Goal: Check status: Check status

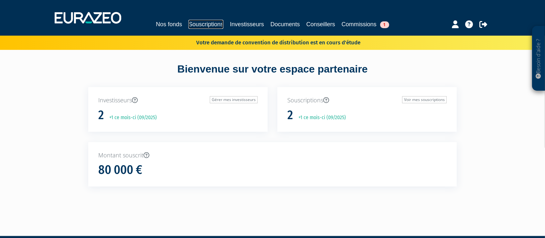
click at [208, 21] on link "Souscriptions" at bounding box center [205, 24] width 35 height 9
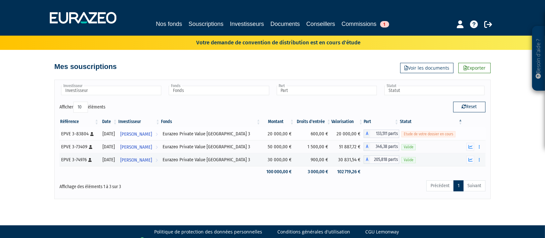
drag, startPoint x: 266, startPoint y: 133, endPoint x: 285, endPoint y: 134, distance: 18.8
click at [285, 134] on td "20 000,00 €" at bounding box center [278, 133] width 34 height 13
click at [148, 134] on span "[PERSON_NAME]" at bounding box center [136, 134] width 32 height 12
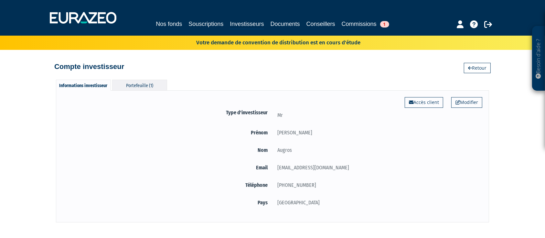
click at [127, 86] on div "Portefeuille (1)" at bounding box center [139, 85] width 55 height 11
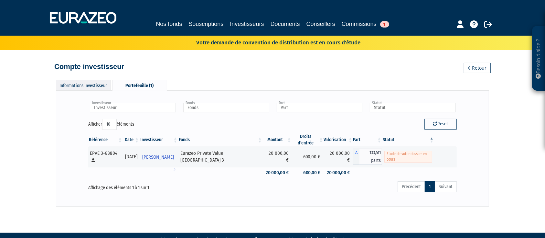
click at [93, 86] on div "Informations investisseur" at bounding box center [83, 85] width 55 height 11
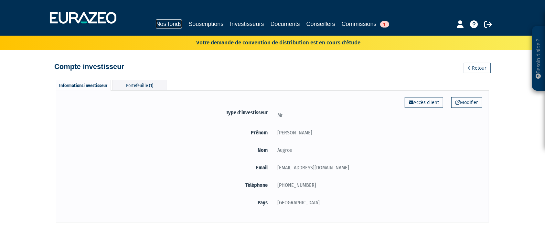
click at [160, 25] on link "Nos fonds" at bounding box center [169, 23] width 26 height 9
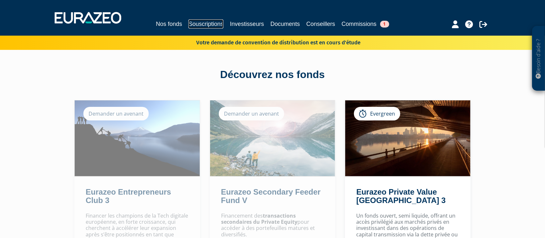
click at [198, 28] on link "Souscriptions" at bounding box center [205, 23] width 35 height 9
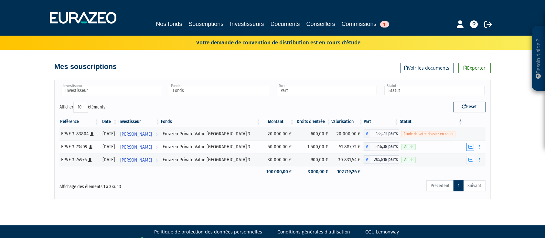
click at [468, 146] on icon "button" at bounding box center [470, 147] width 4 height 4
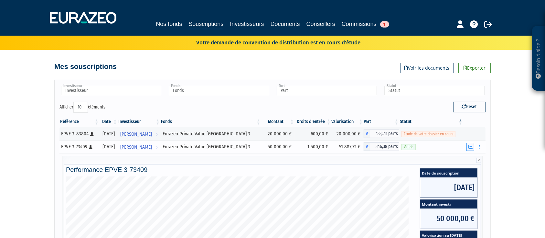
click at [470, 143] on button "button" at bounding box center [471, 147] width 8 height 8
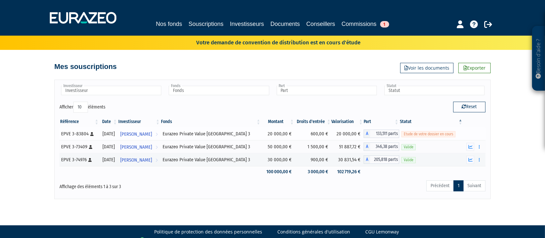
click at [446, 136] on span "Etude de votre dossier en cours" at bounding box center [429, 134] width 54 height 6
click at [512, 148] on div "Besoin d'aide ? × J'ai besoin d'aide Si vous avez une question à propos du fonc…" at bounding box center [272, 99] width 545 height 199
